Goal: Transaction & Acquisition: Book appointment/travel/reservation

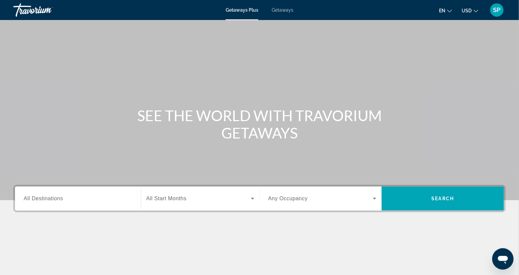
click at [282, 9] on span "Getaways" at bounding box center [283, 9] width 22 height 5
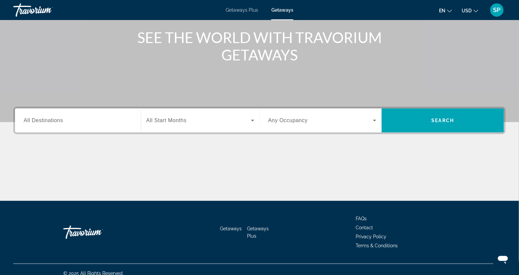
scroll to position [79, 0]
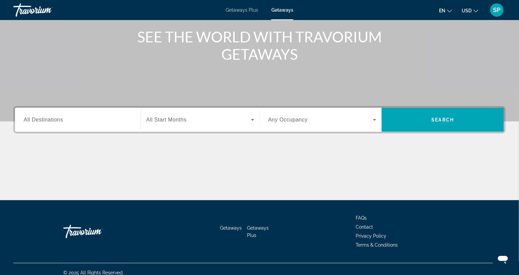
click at [50, 122] on span "All Destinations" at bounding box center [43, 120] width 39 height 6
click at [50, 124] on input "Destination All Destinations" at bounding box center [78, 120] width 108 height 8
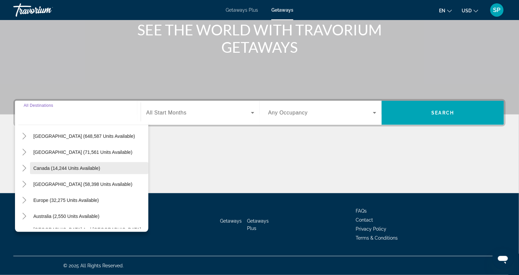
scroll to position [14, 0]
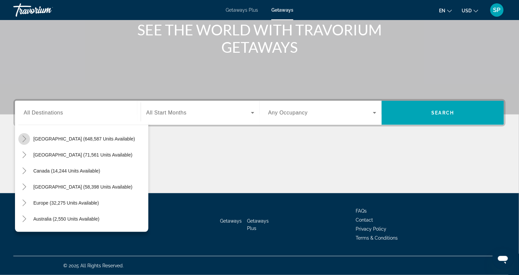
click at [25, 135] on icon "Toggle United States (648,587 units available)" at bounding box center [24, 138] width 7 height 7
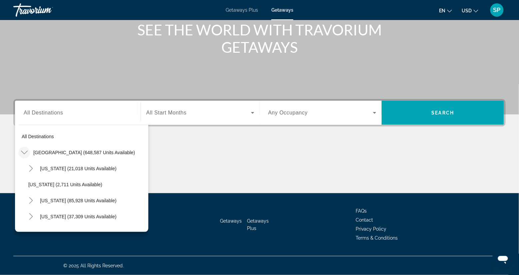
scroll to position [0, 0]
click at [26, 149] on icon "Toggle United States (648,587 units available)" at bounding box center [24, 152] width 7 height 7
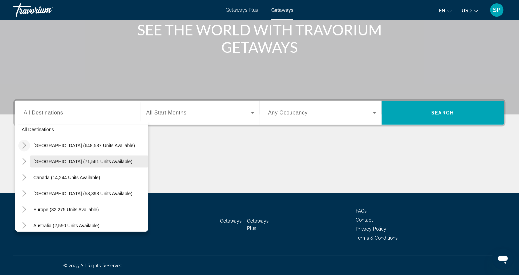
scroll to position [8, 0]
click at [25, 141] on icon "Toggle United States (648,587 units available)" at bounding box center [24, 144] width 4 height 7
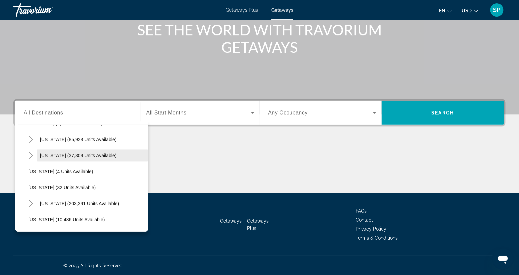
scroll to position [63, 0]
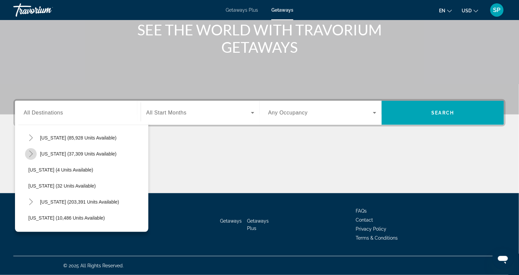
click at [33, 150] on icon "Toggle Colorado (37,309 units available)" at bounding box center [31, 153] width 7 height 7
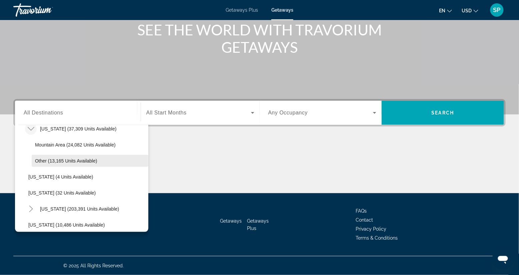
scroll to position [89, 0]
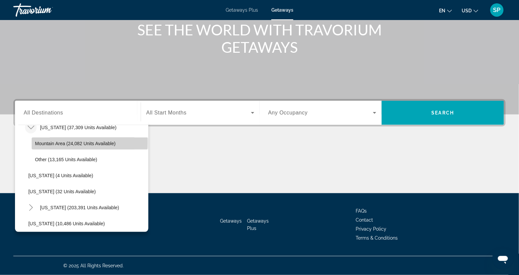
click at [58, 141] on span "Mountain Area (24,082 units available)" at bounding box center [75, 143] width 81 height 5
type input "**********"
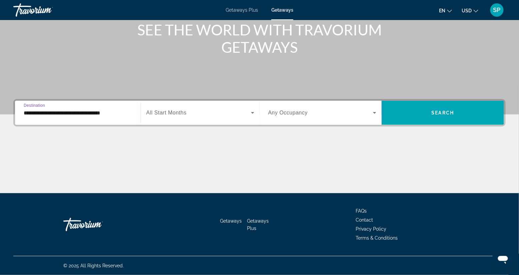
click at [251, 109] on icon "Search widget" at bounding box center [253, 113] width 8 height 8
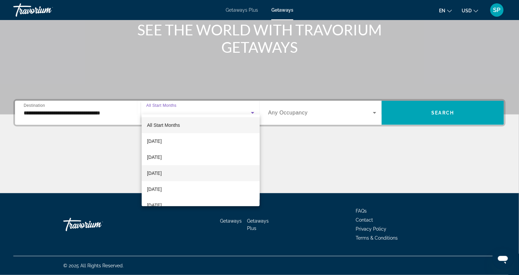
click at [220, 179] on mat-option "[DATE]" at bounding box center [201, 173] width 118 height 16
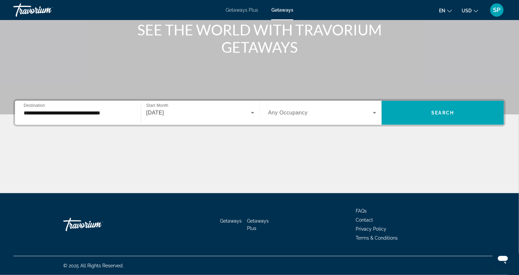
click at [186, 103] on div "[DATE]" at bounding box center [200, 112] width 108 height 19
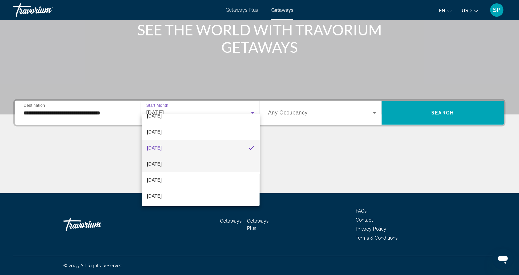
scroll to position [26, 0]
click at [162, 165] on span "[DATE]" at bounding box center [154, 163] width 15 height 8
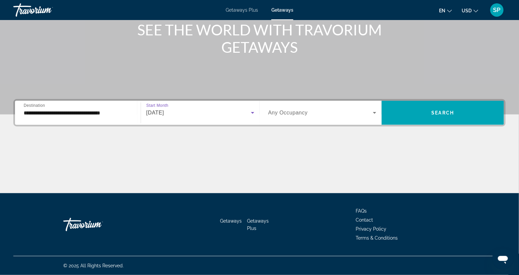
click at [372, 109] on icon "Search widget" at bounding box center [374, 113] width 8 height 8
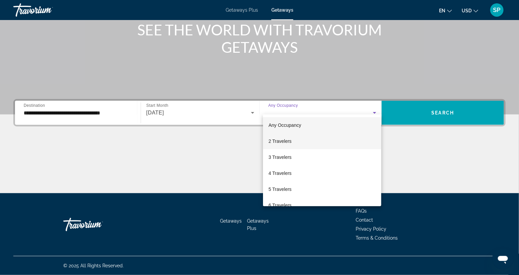
click at [316, 143] on mat-option "2 Travelers" at bounding box center [322, 141] width 118 height 16
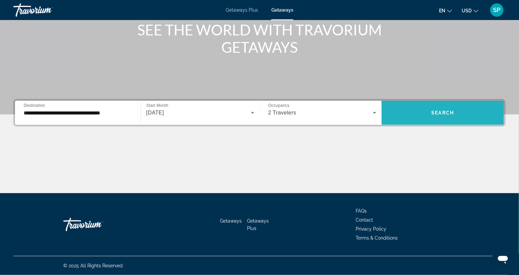
click at [446, 110] on span "Search" at bounding box center [442, 112] width 23 height 5
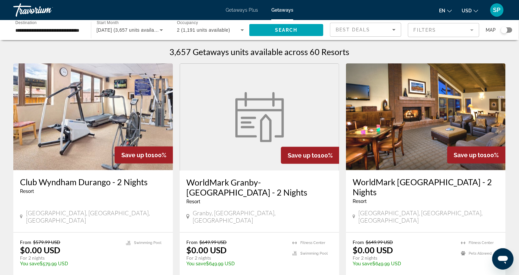
click at [417, 34] on mat-form-field "Filters" at bounding box center [443, 30] width 71 height 14
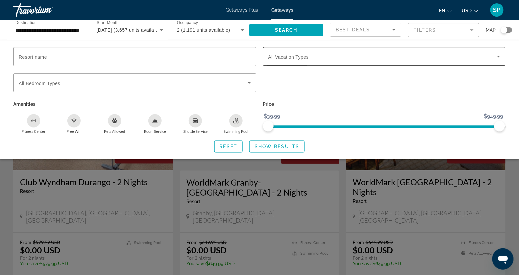
click at [382, 57] on span "Search widget" at bounding box center [382, 56] width 229 height 8
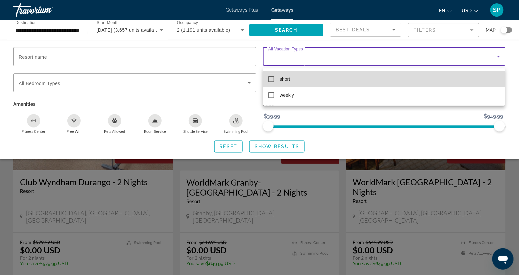
click at [270, 77] on mat-pseudo-checkbox at bounding box center [271, 79] width 6 height 6
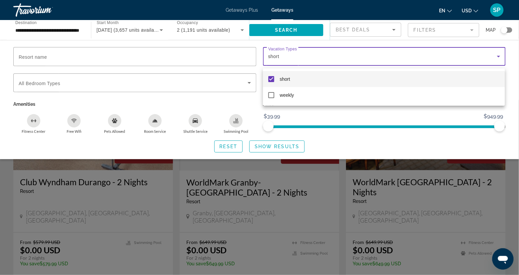
click at [270, 148] on div at bounding box center [259, 137] width 519 height 275
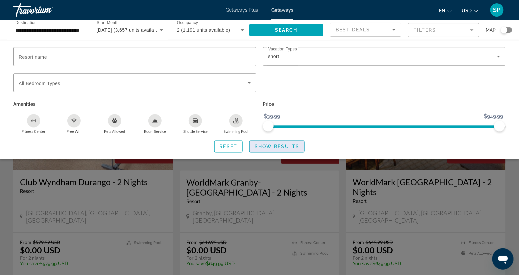
click at [270, 149] on span "Show Results" at bounding box center [277, 146] width 45 height 5
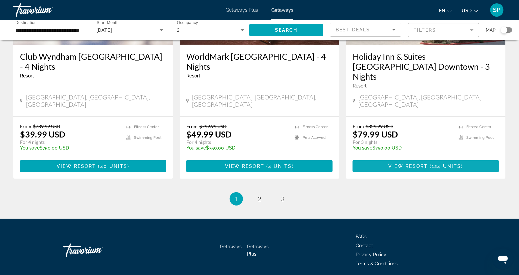
scroll to position [871, 0]
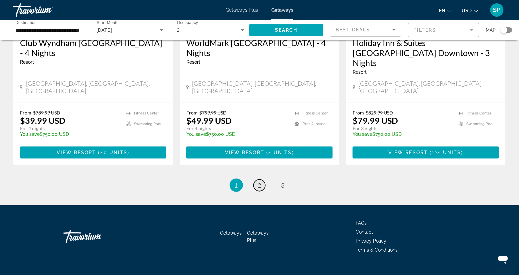
click at [259, 189] on span "2" at bounding box center [259, 184] width 3 height 7
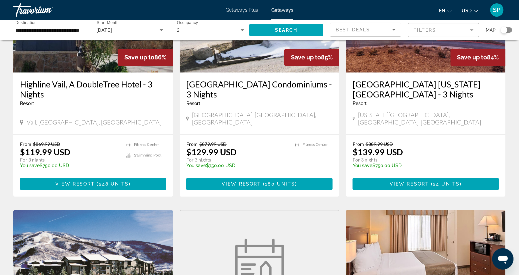
scroll to position [354, 0]
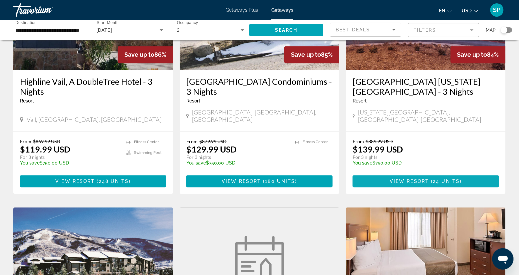
click at [439, 181] on span "Main content" at bounding box center [425, 181] width 146 height 16
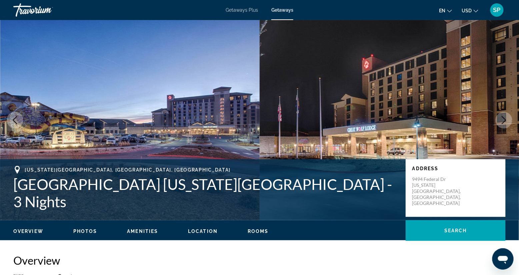
click at [501, 124] on icon "Next image" at bounding box center [504, 120] width 8 height 8
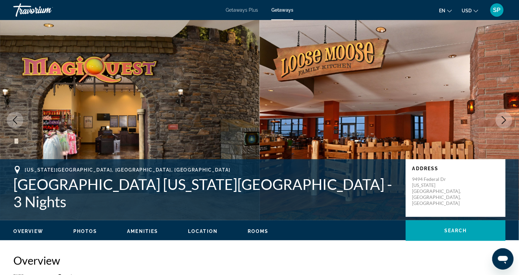
click at [501, 124] on icon "Next image" at bounding box center [504, 120] width 8 height 8
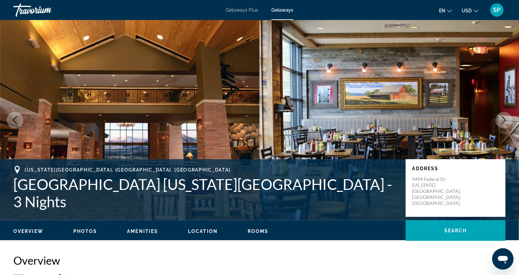
click at [501, 124] on icon "Next image" at bounding box center [504, 120] width 8 height 8
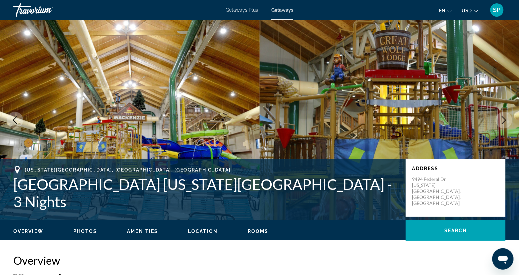
click at [501, 124] on icon "Next image" at bounding box center [504, 120] width 8 height 8
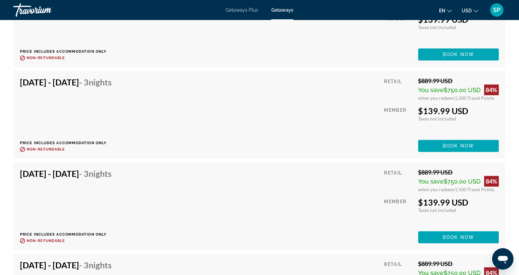
scroll to position [1288, 0]
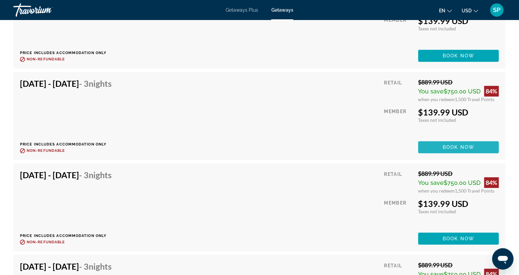
click at [449, 150] on span "Book now" at bounding box center [459, 146] width 32 height 5
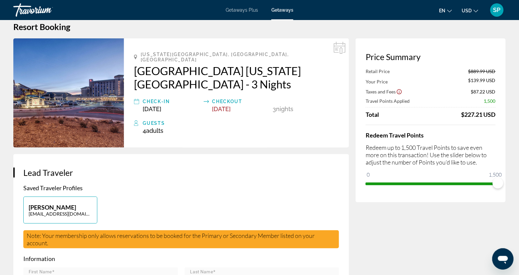
scroll to position [10, 0]
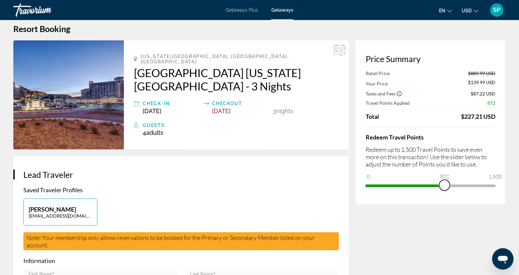
drag, startPoint x: 487, startPoint y: 195, endPoint x: 436, endPoint y: 199, distance: 51.4
click at [439, 190] on span "ngx-slider" at bounding box center [444, 185] width 11 height 11
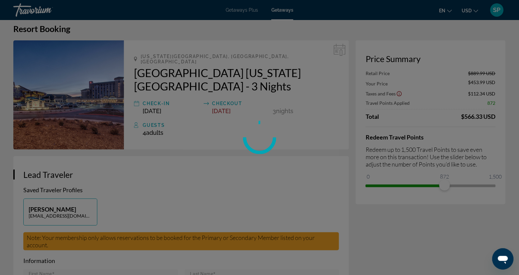
click at [437, 192] on div "Price Summary Retail Price $889.99 USD Your Price $453.99 USD Taxes and Fees $1…" at bounding box center [430, 122] width 150 height 164
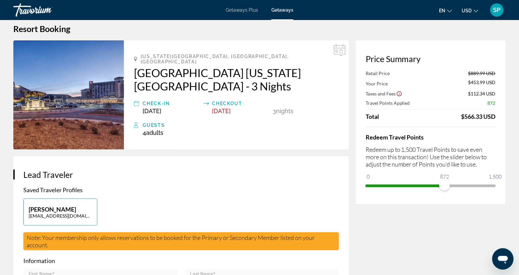
click at [439, 180] on span "872" at bounding box center [444, 176] width 11 height 8
drag, startPoint x: 433, startPoint y: 196, endPoint x: 527, endPoint y: 205, distance: 94.1
click at [518, 205] on html "Skip to main content Getaways Plus Getaways en English Español Français Italian…" at bounding box center [259, 127] width 519 height 275
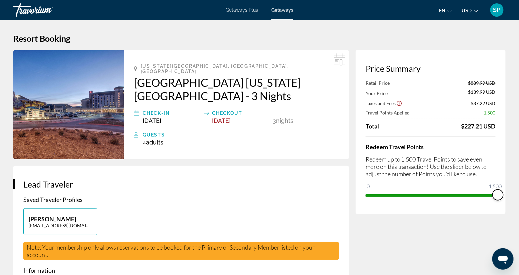
scroll to position [0, 0]
click at [250, 11] on span "Getaways Plus" at bounding box center [242, 9] width 32 height 5
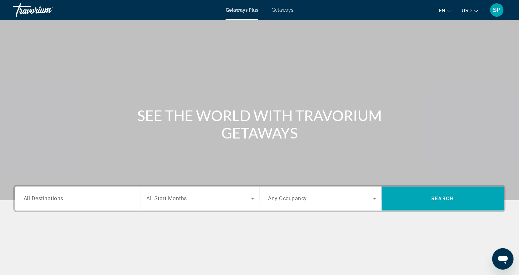
click at [42, 201] on span "All Destinations" at bounding box center [44, 198] width 40 height 6
click at [42, 203] on input "Destination All Destinations" at bounding box center [78, 199] width 108 height 8
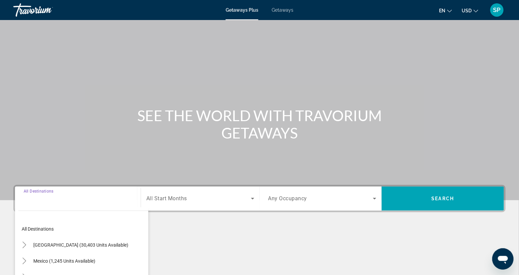
scroll to position [105, 0]
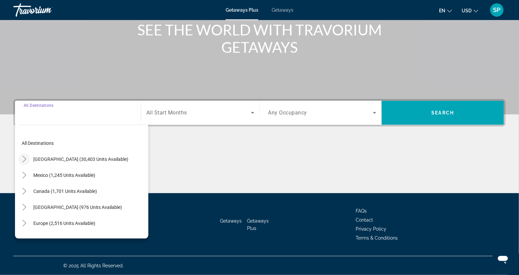
click at [28, 156] on icon "Toggle United States (30,403 units available)" at bounding box center [24, 159] width 7 height 7
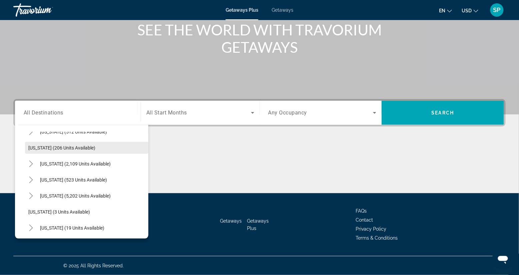
scroll to position [68, 0]
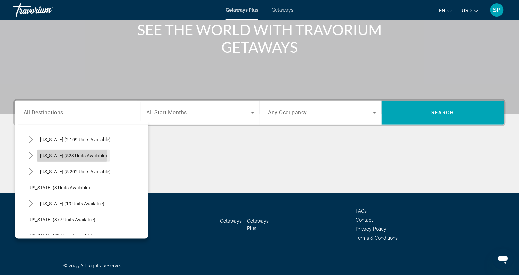
click at [55, 153] on span "[US_STATE] (523 units available)" at bounding box center [73, 155] width 67 height 5
type input "**********"
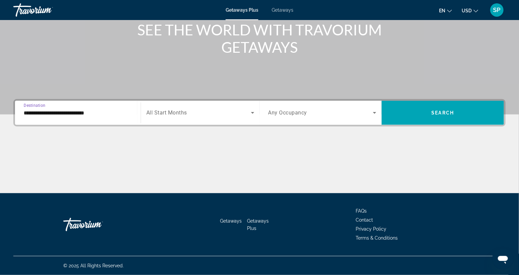
click at [193, 109] on span "Search widget" at bounding box center [198, 113] width 105 height 8
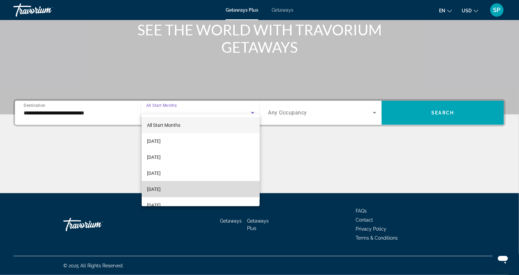
click at [161, 186] on span "[DATE]" at bounding box center [154, 189] width 14 height 8
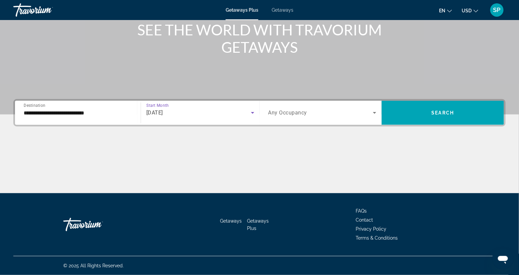
click at [372, 109] on icon "Search widget" at bounding box center [374, 113] width 8 height 8
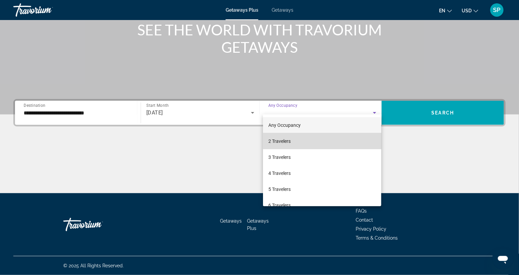
click at [302, 141] on mat-option "2 Travelers" at bounding box center [322, 141] width 118 height 16
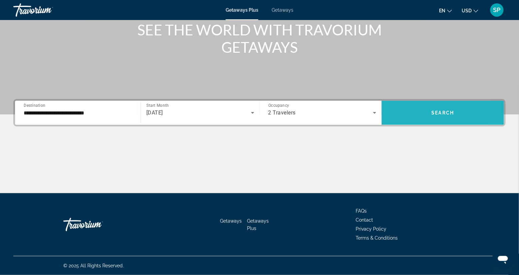
click at [412, 108] on span "Search widget" at bounding box center [442, 113] width 122 height 16
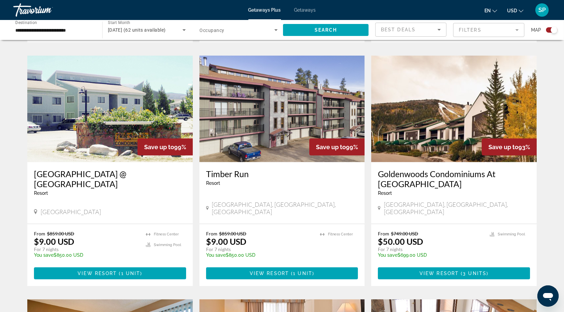
scroll to position [462, 0]
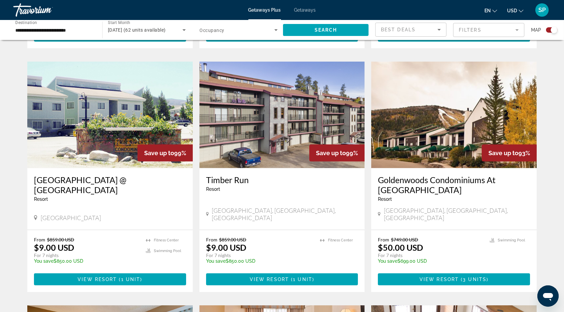
click at [162, 0] on mat-toolbar "Getaways Plus Getaways en English Español Français Italiano Português русский U…" at bounding box center [282, 10] width 564 height 20
